Goal: Transaction & Acquisition: Book appointment/travel/reservation

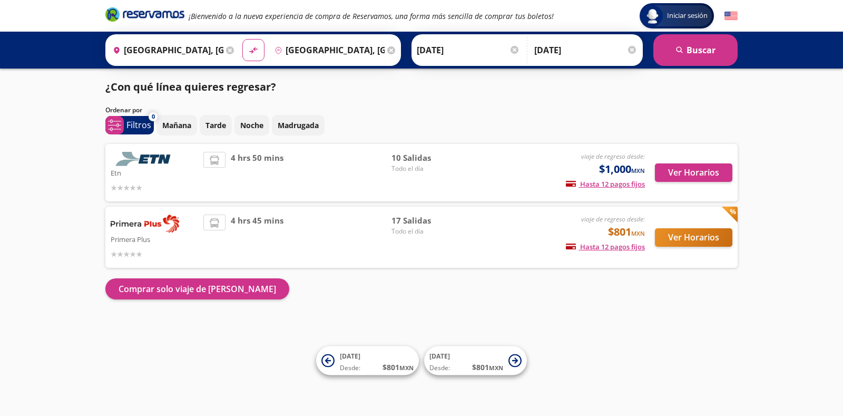
click at [481, 168] on div "viaje de regreso desde: $1,000 MXN Hasta 12 pagos fijos Pagos fijos en compras …" at bounding box center [558, 173] width 174 height 42
click at [691, 172] on button "Ver Horarios" at bounding box center [693, 172] width 77 height 18
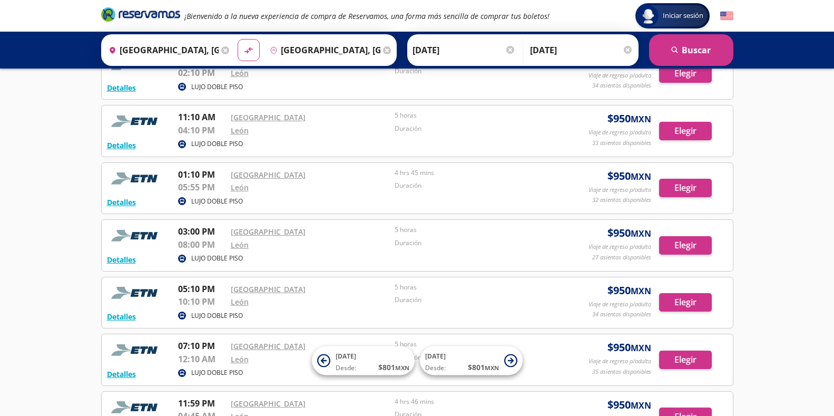
scroll to position [329, 0]
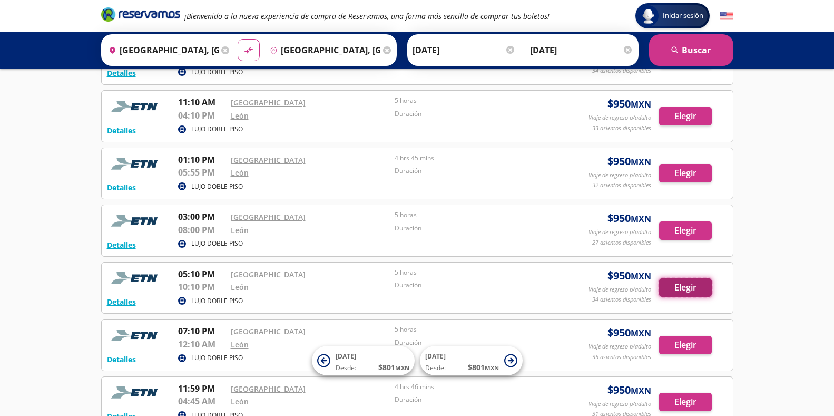
click at [694, 287] on button "Elegir" at bounding box center [685, 287] width 53 height 18
